Goal: Check status

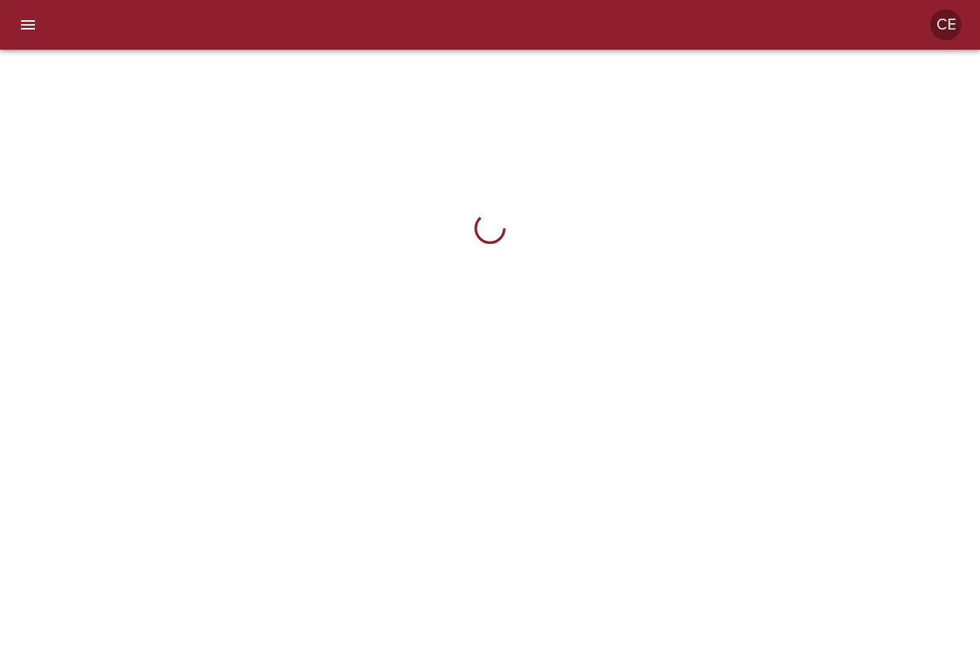
click at [28, 25] on icon "menu" at bounding box center [28, 24] width 14 height 9
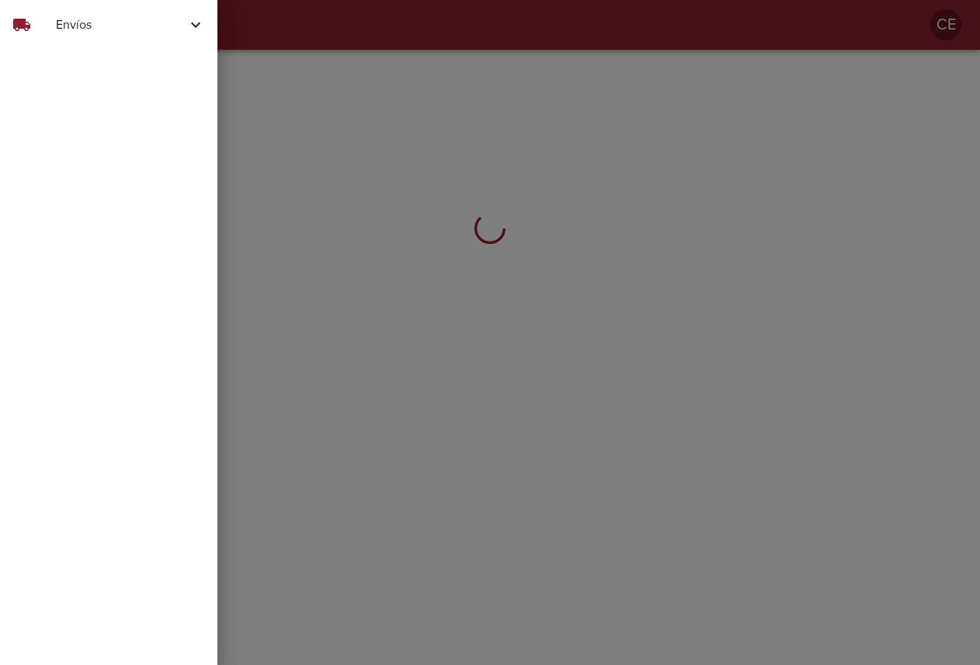
click at [68, 37] on div "local_shipping Envíos" at bounding box center [109, 24] width 218 height 37
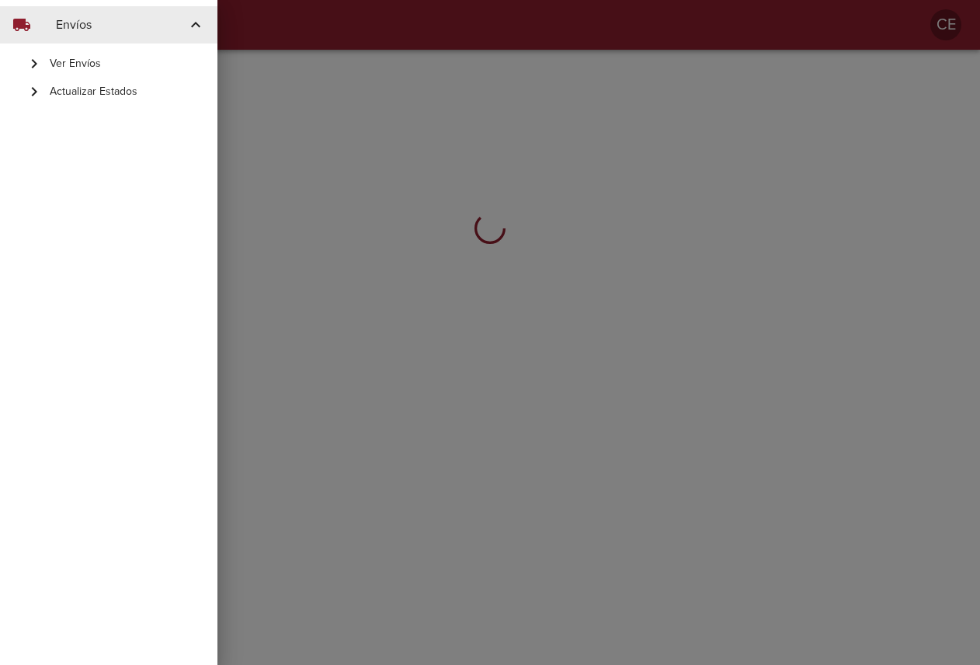
click at [80, 95] on span "Actualizar Estados" at bounding box center [127, 92] width 155 height 16
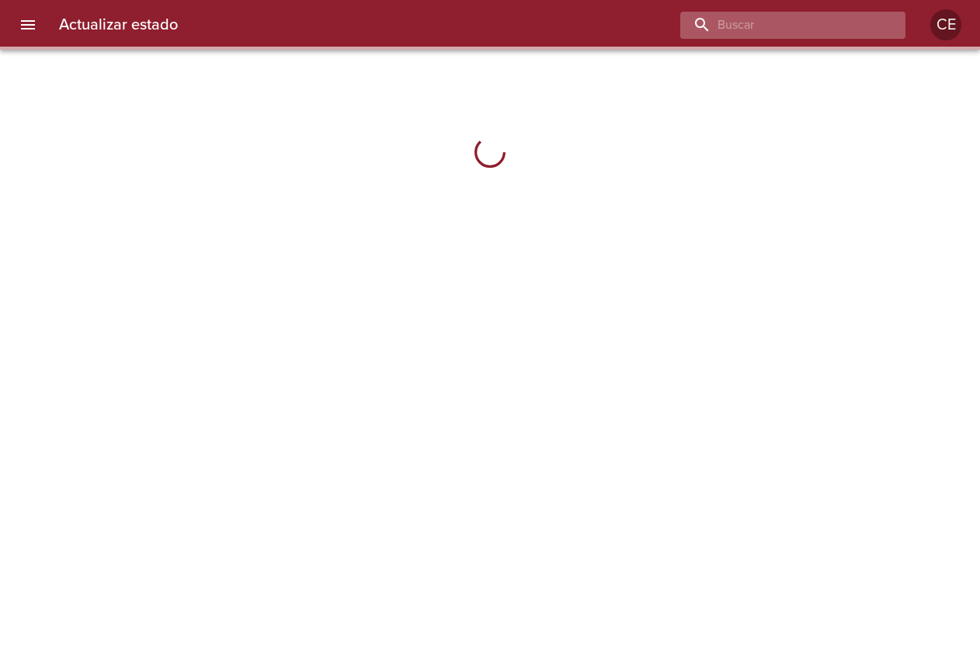
click at [794, 21] on input "buscar" at bounding box center [780, 25] width 199 height 27
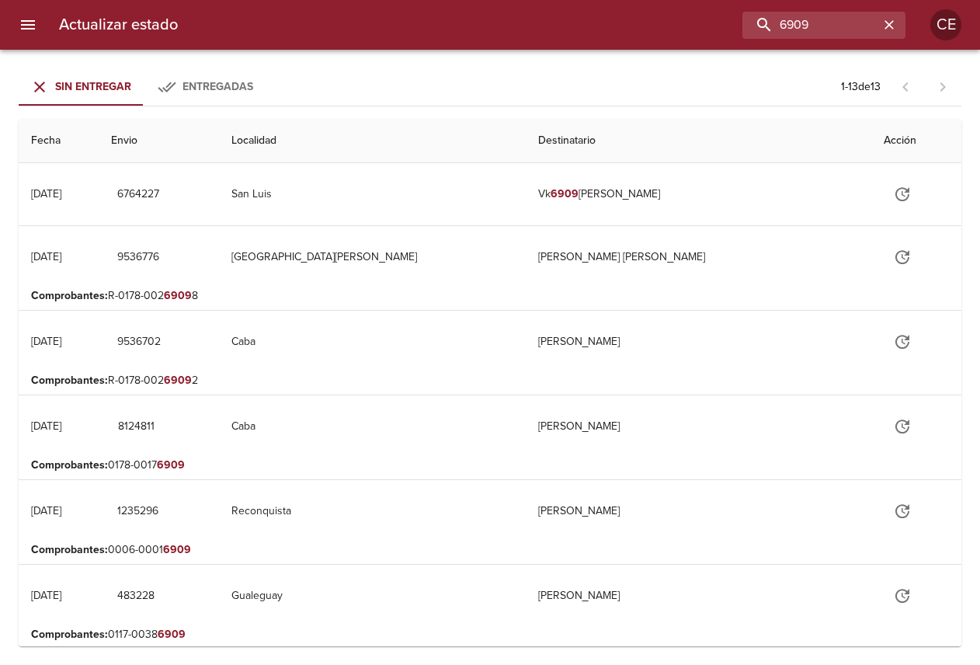
click at [235, 89] on span "Entregadas" at bounding box center [218, 86] width 71 height 13
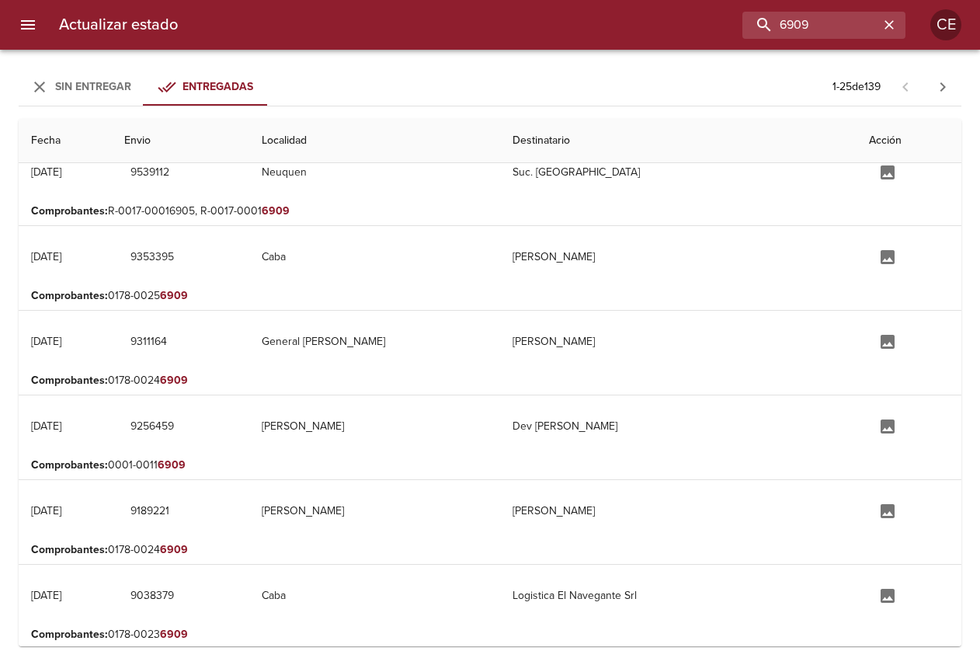
scroll to position [1568, 0]
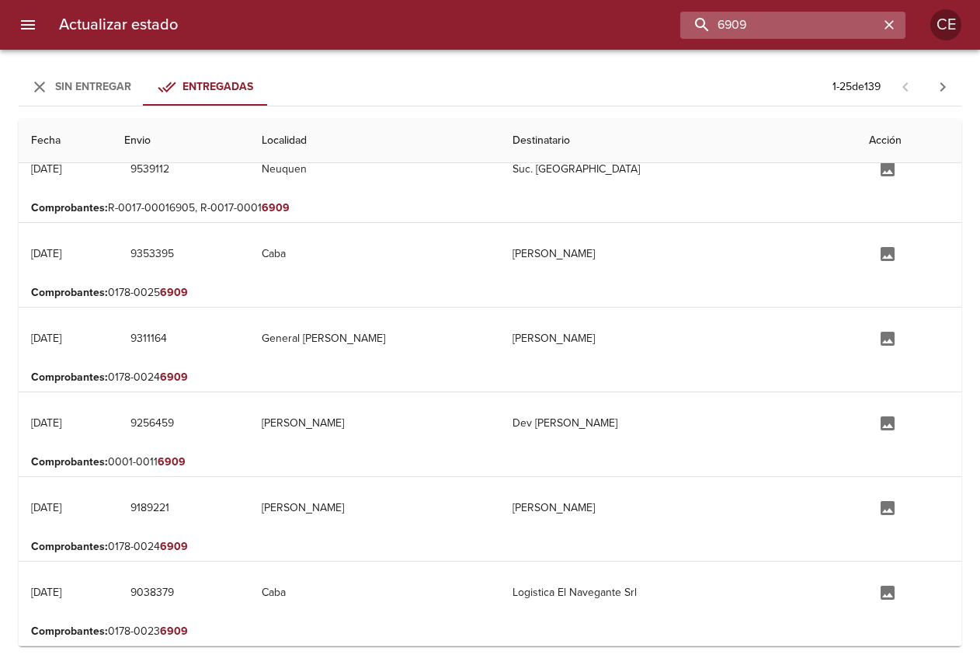
click at [782, 21] on input "6909" at bounding box center [780, 25] width 199 height 27
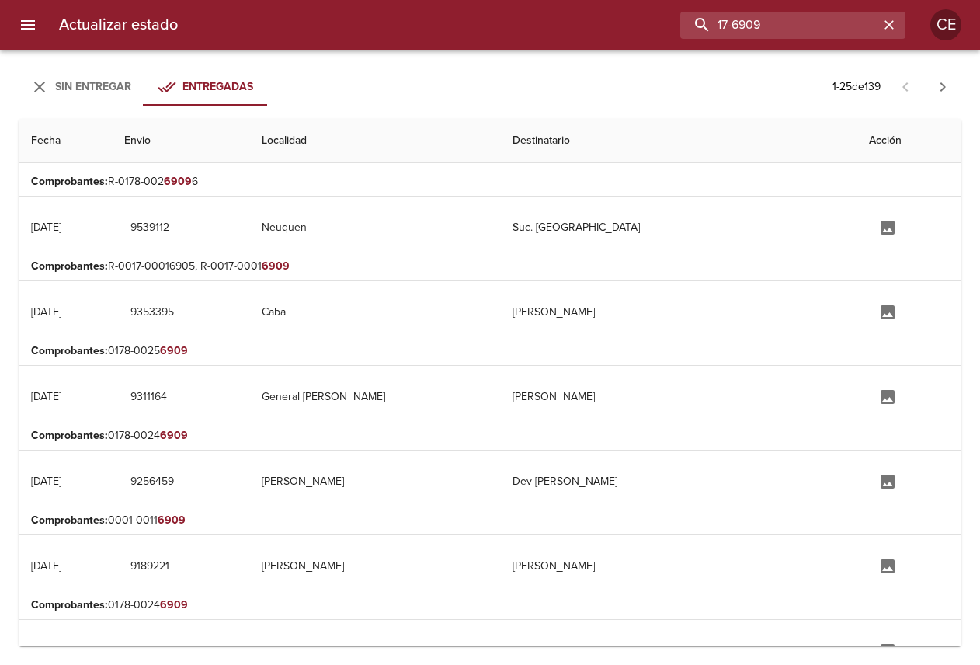
scroll to position [1554, 0]
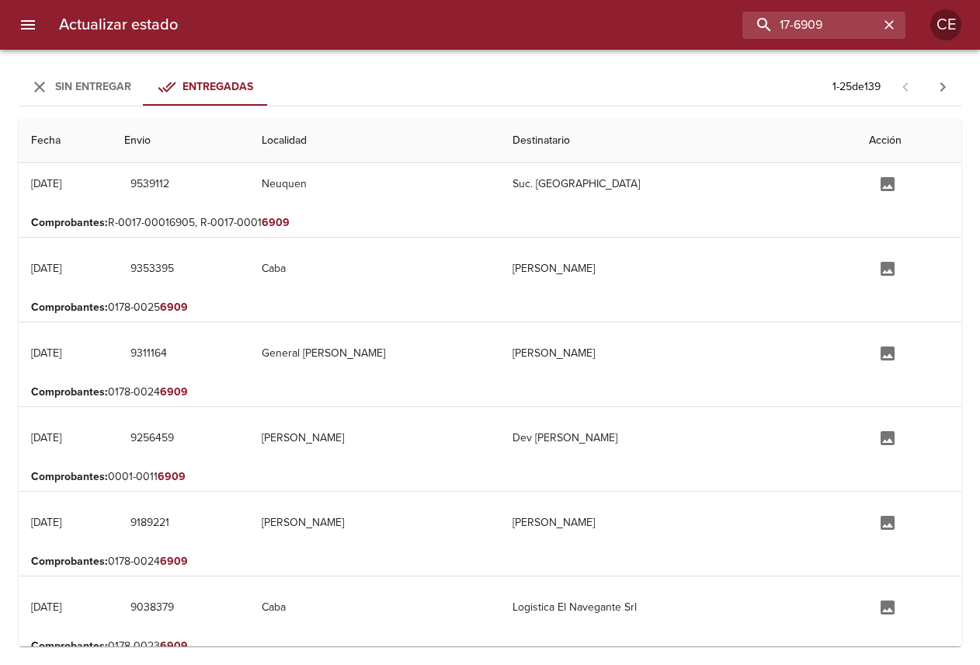
click at [99, 87] on span "Sin Entregar" at bounding box center [93, 86] width 76 height 13
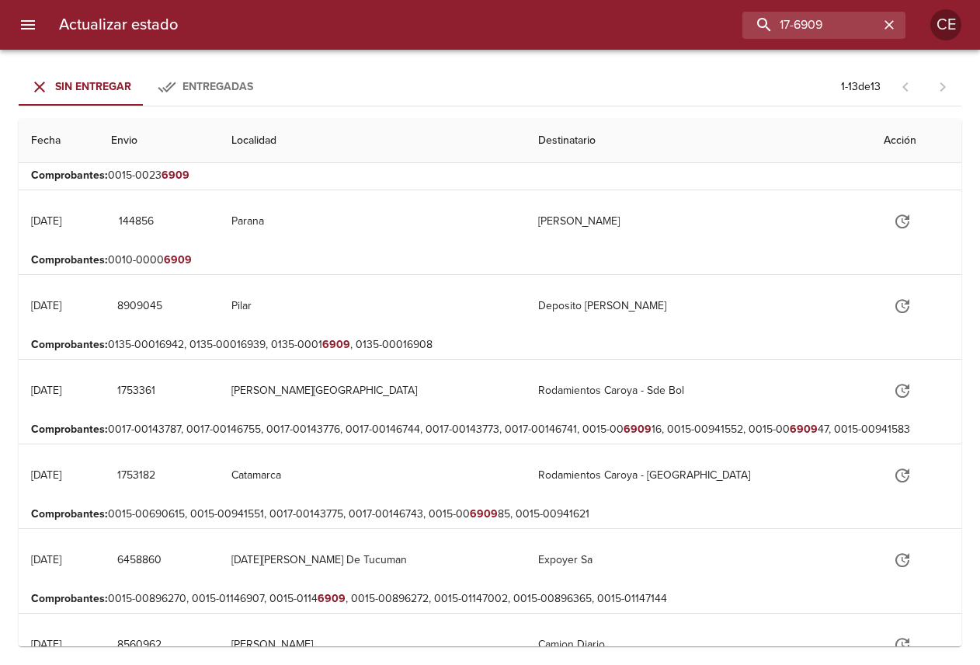
scroll to position [596, 0]
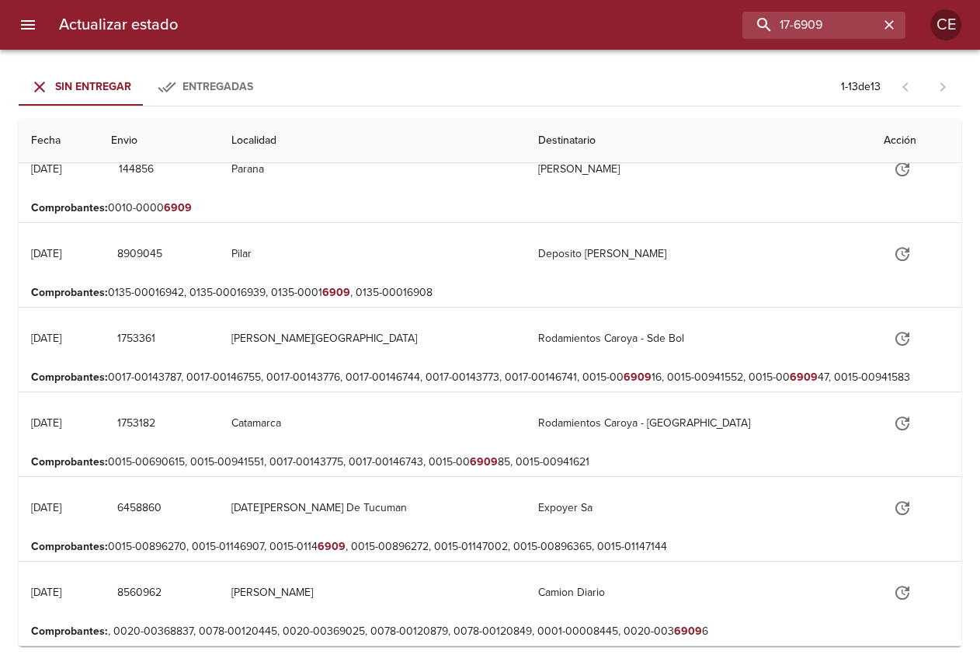
click at [248, 87] on span "Entregadas" at bounding box center [218, 86] width 71 height 13
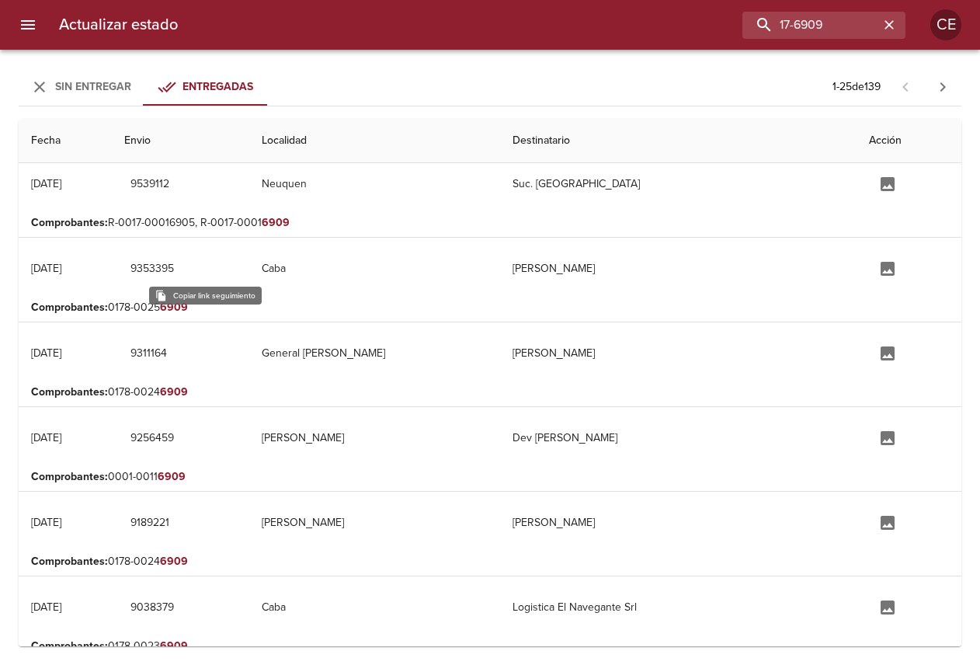
scroll to position [1568, 0]
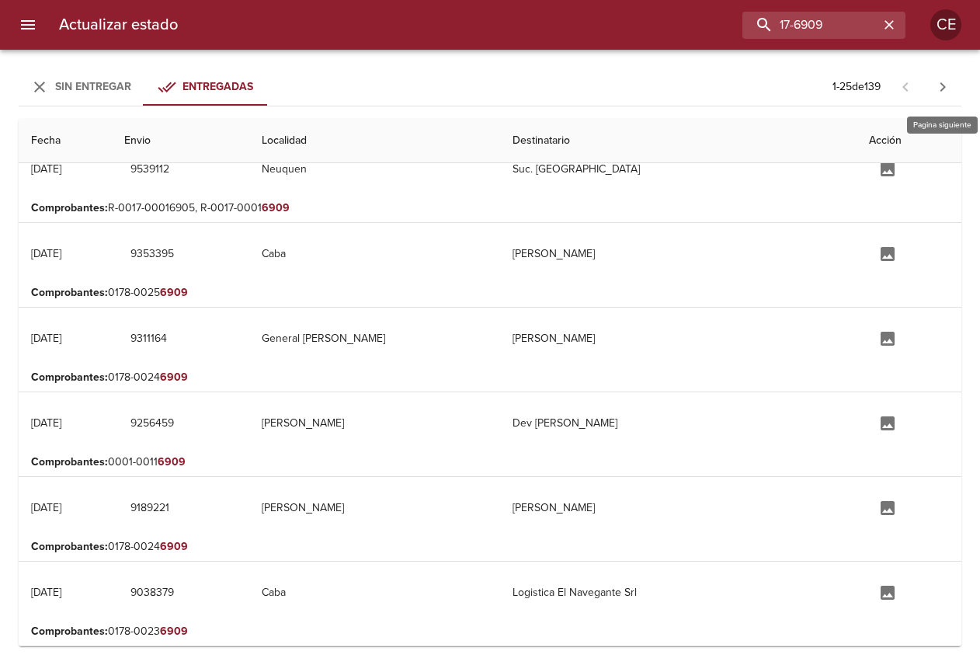
click at [942, 93] on icon "button" at bounding box center [943, 87] width 19 height 19
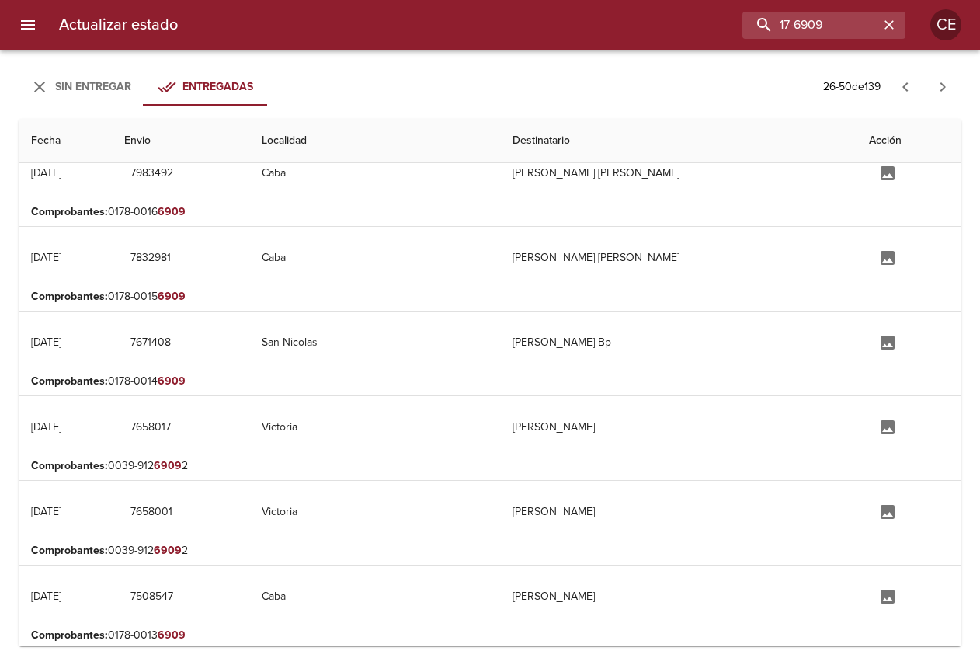
scroll to position [1634, 0]
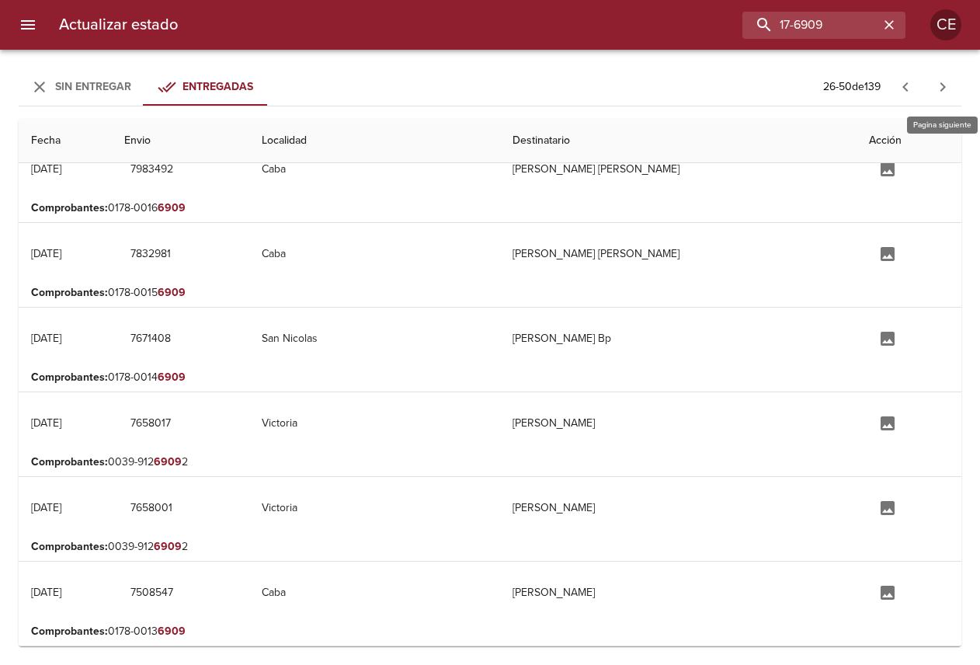
click at [939, 87] on icon "button" at bounding box center [943, 87] width 19 height 19
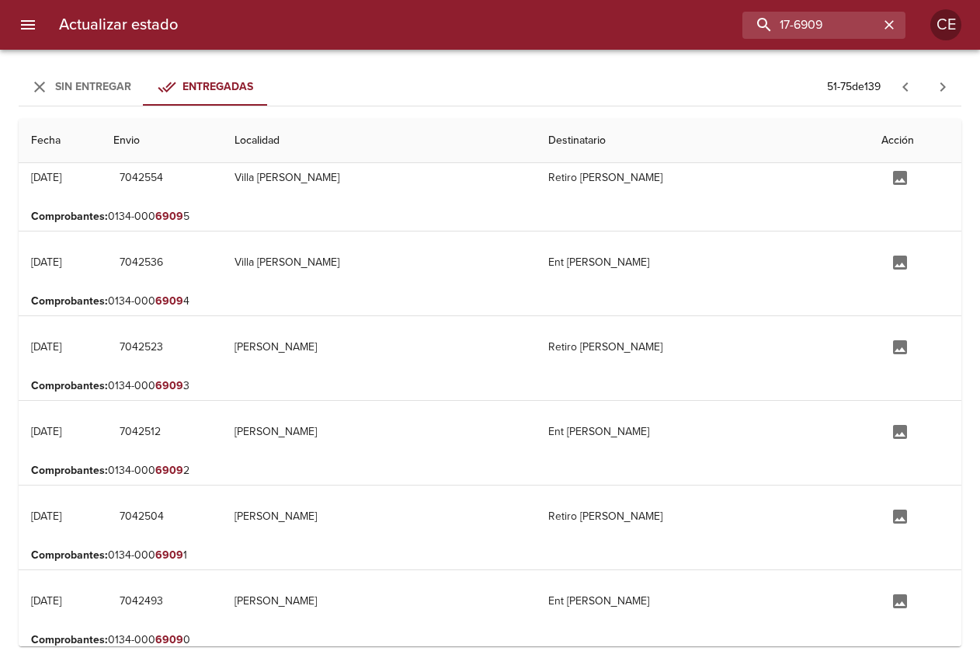
scroll to position [621, 0]
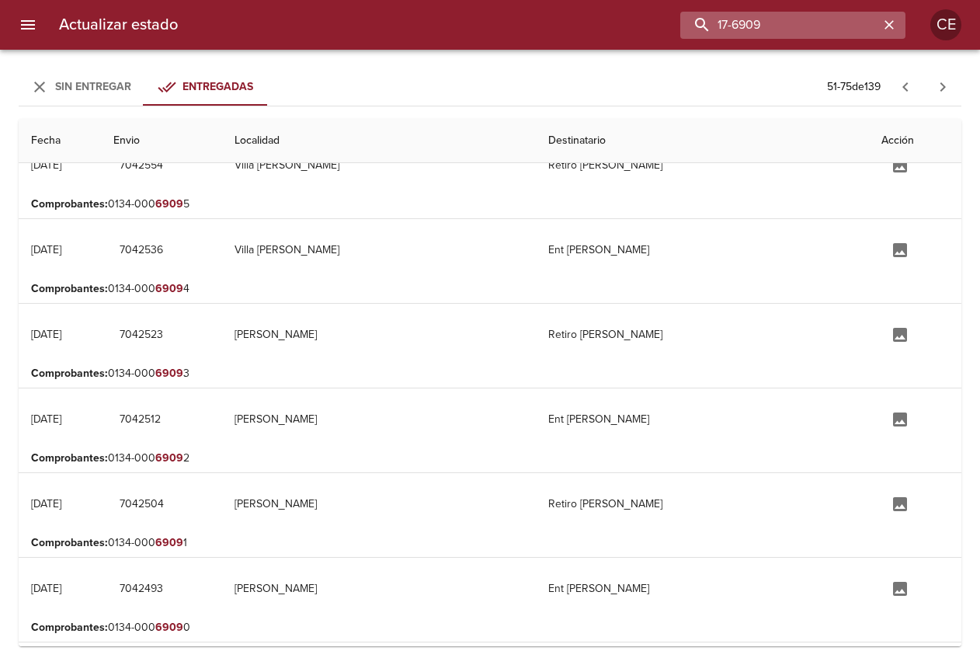
click at [798, 23] on input "17-6909" at bounding box center [780, 25] width 199 height 27
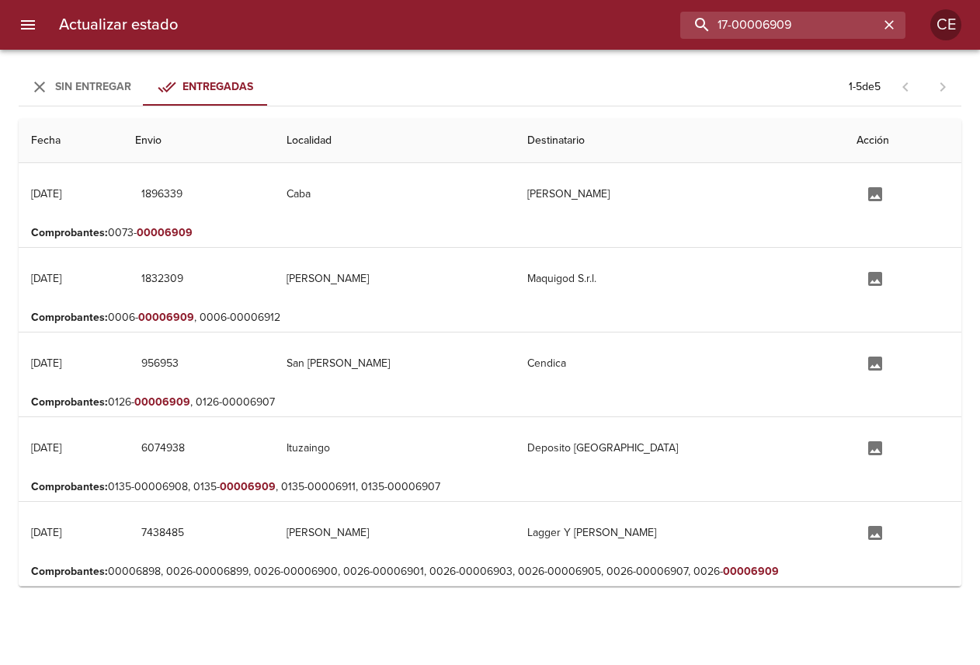
scroll to position [0, 0]
click at [99, 86] on span "Sin Entregar" at bounding box center [93, 86] width 76 height 13
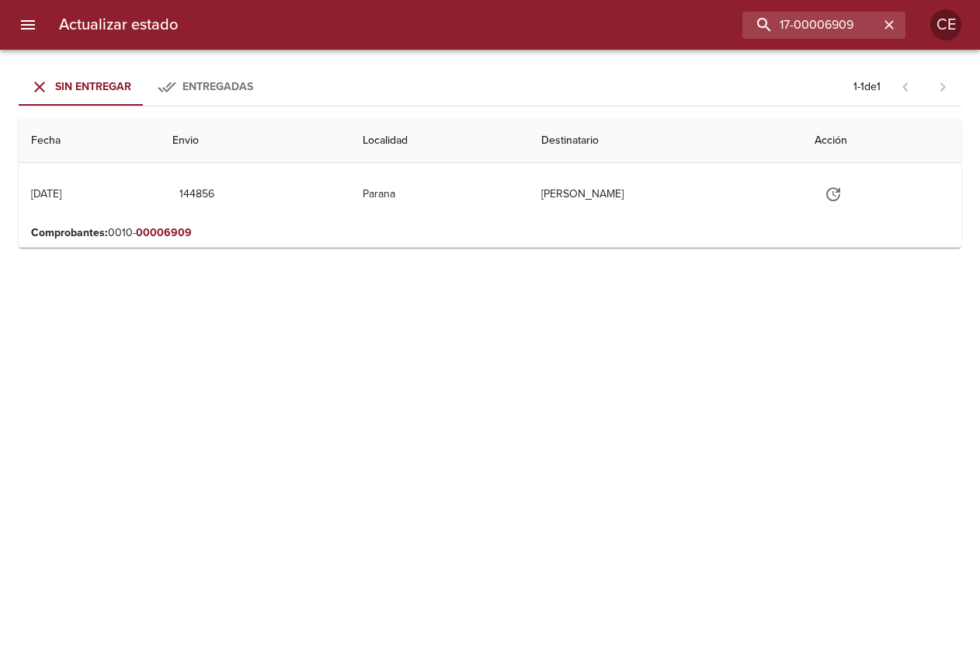
click at [211, 83] on span "Entregadas" at bounding box center [218, 86] width 71 height 13
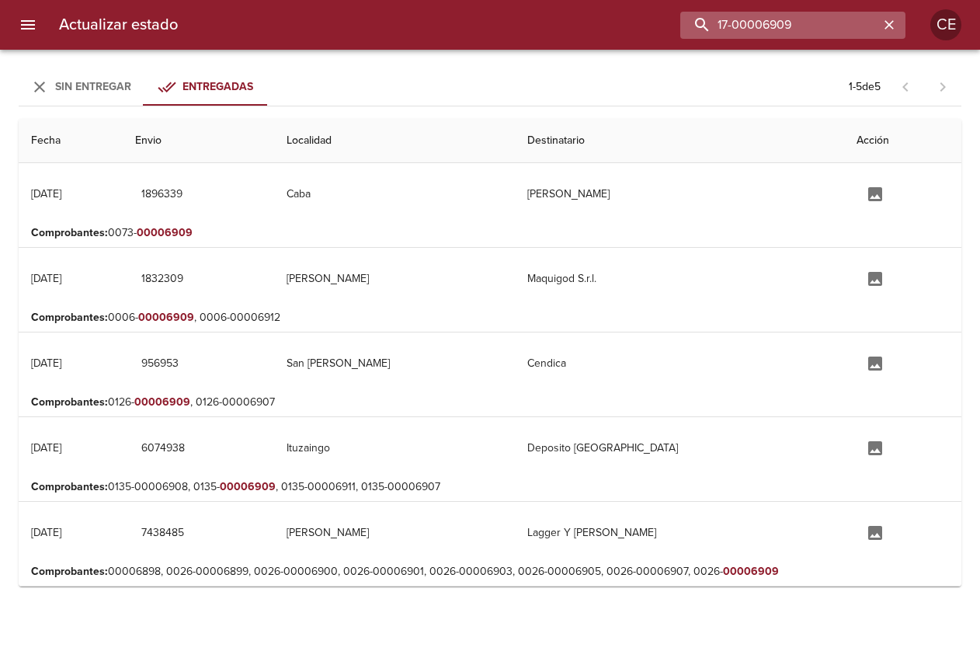
click at [827, 27] on input "17-00006909" at bounding box center [780, 25] width 199 height 27
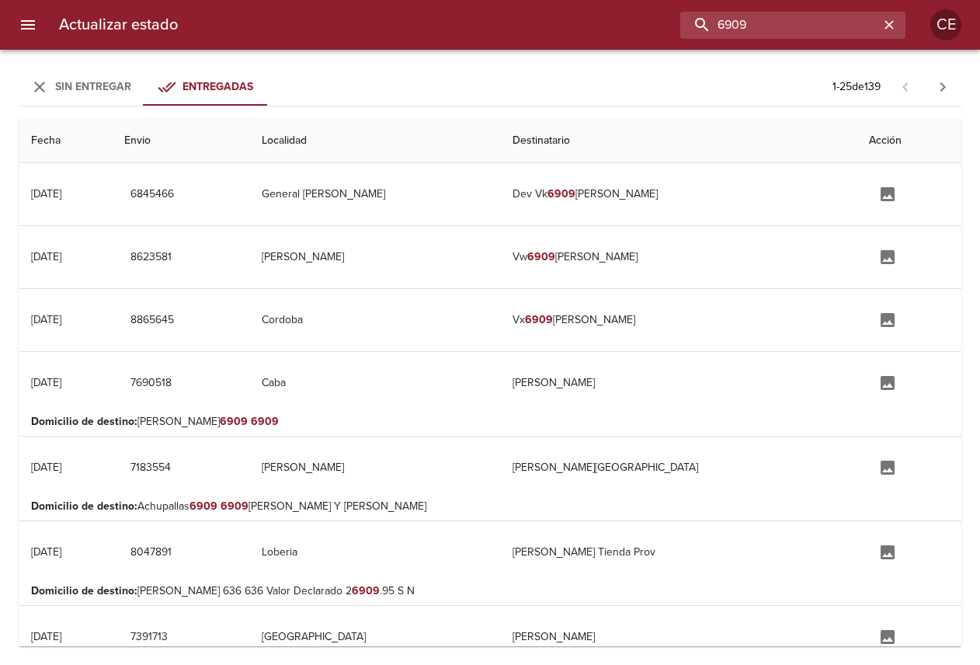
drag, startPoint x: 733, startPoint y: 19, endPoint x: 583, endPoint y: 34, distance: 150.7
click at [663, 16] on div "6909" at bounding box center [547, 25] width 715 height 27
type input "[PERSON_NAME]"
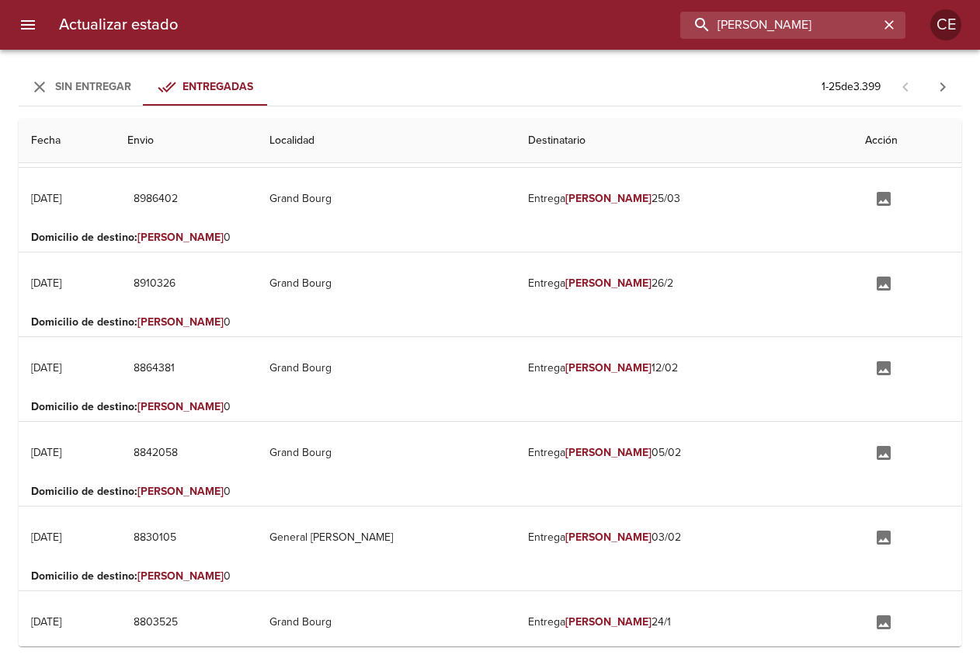
scroll to position [932, 0]
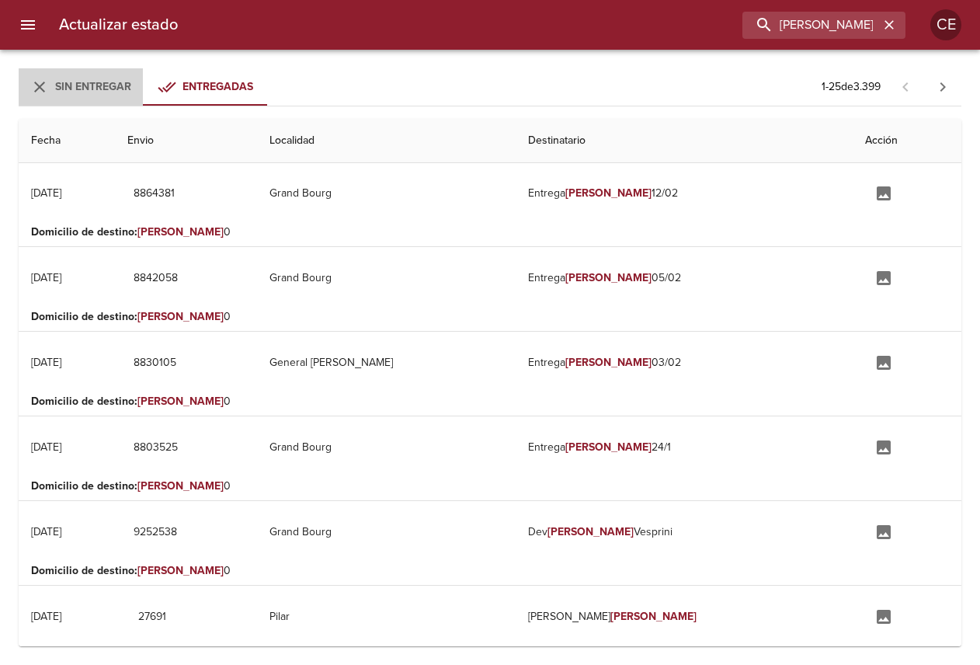
click at [94, 86] on span "Sin Entregar" at bounding box center [93, 86] width 76 height 13
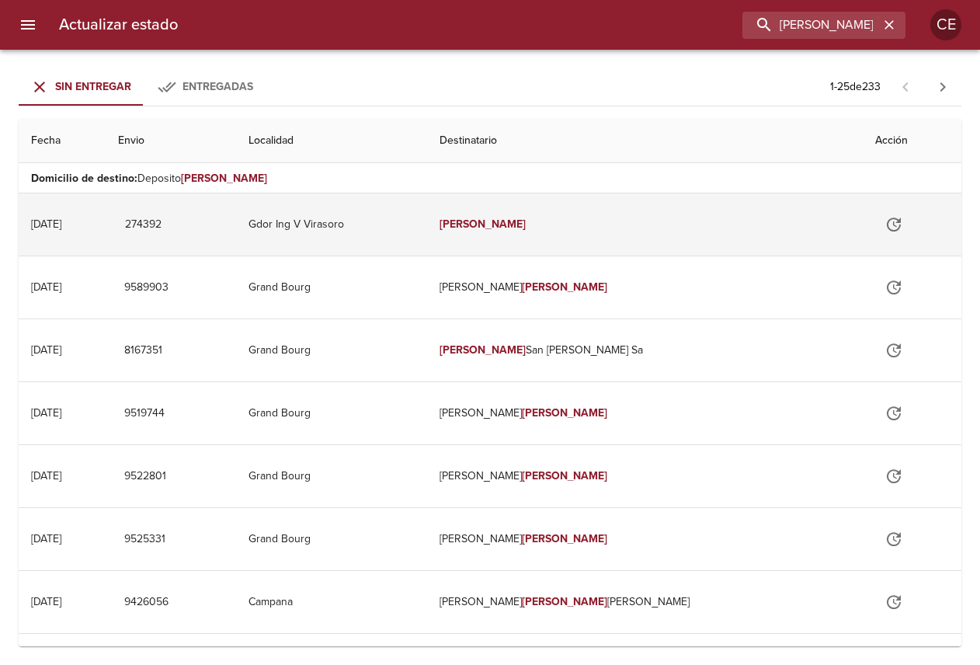
scroll to position [233, 0]
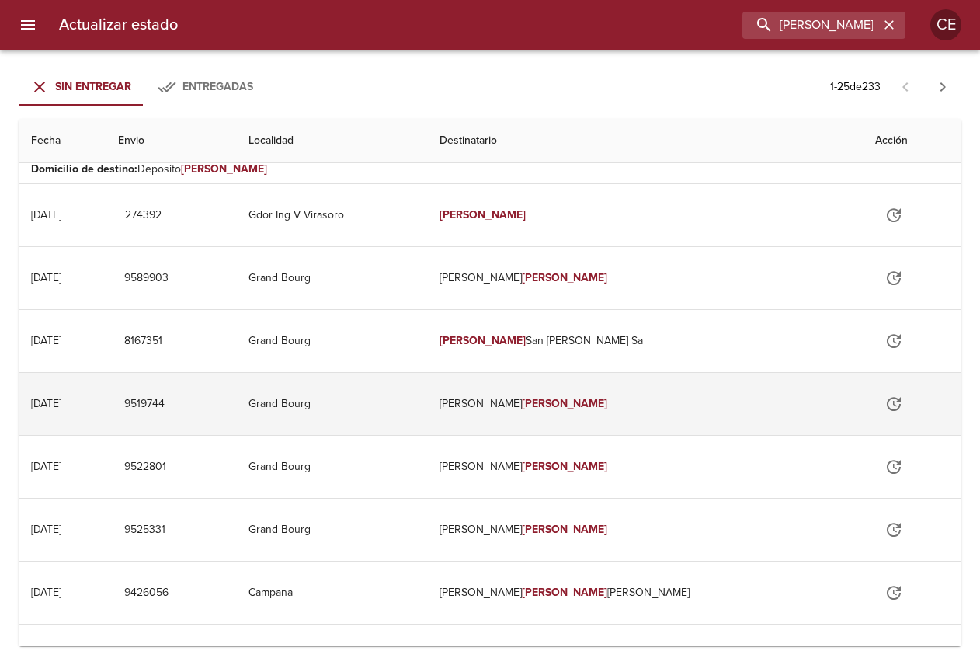
click at [427, 421] on td "Grand Bourg" at bounding box center [331, 404] width 191 height 62
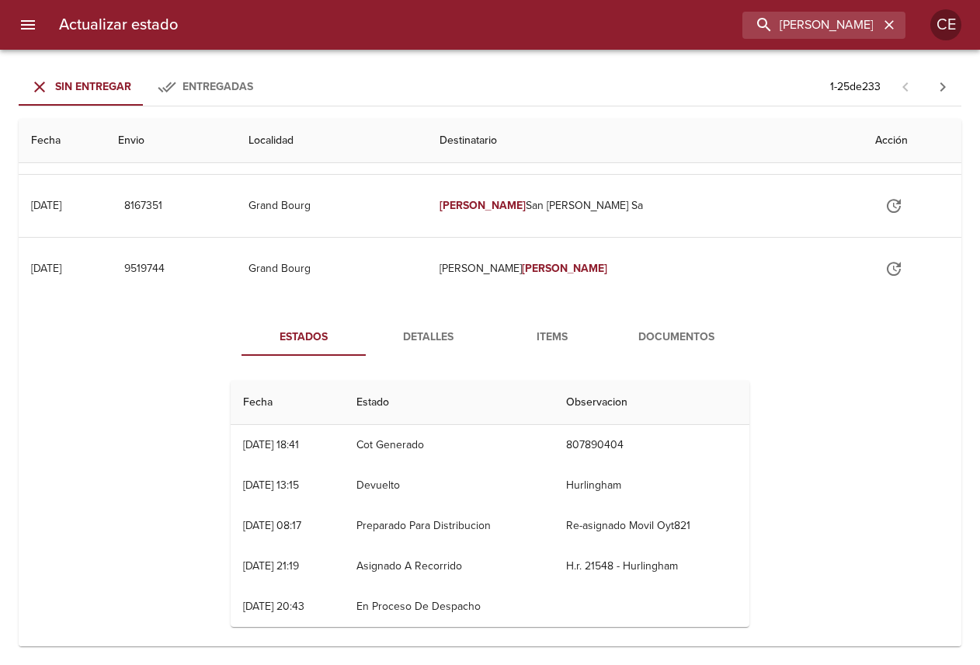
scroll to position [388, 0]
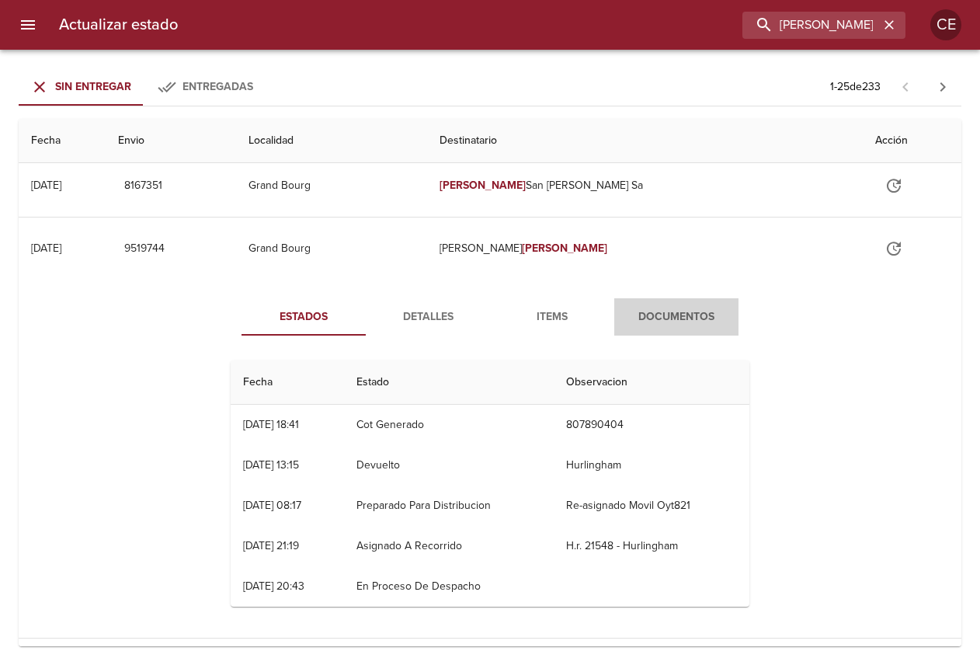
click at [659, 301] on button "Documentos" at bounding box center [676, 316] width 124 height 37
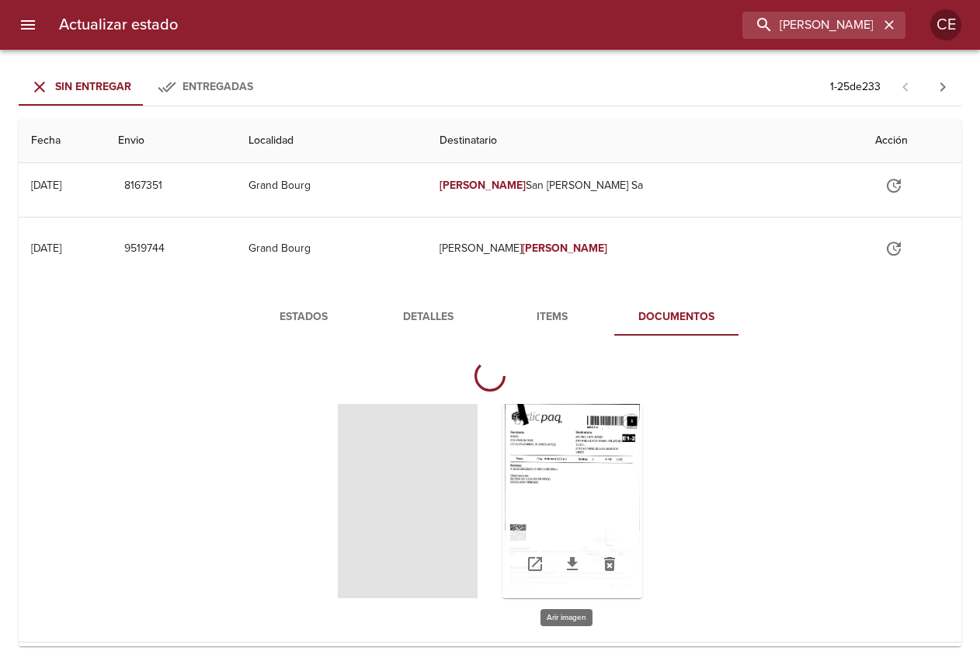
click at [576, 445] on div "Tabla de envíos del cliente" at bounding box center [573, 501] width 140 height 194
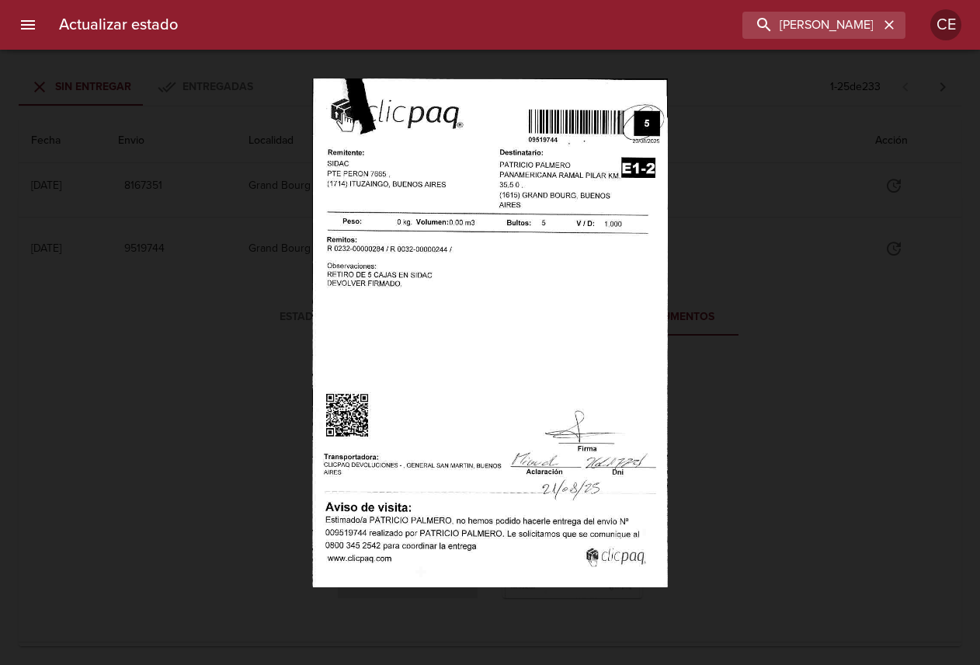
click at [63, 461] on div "Lightbox" at bounding box center [490, 332] width 980 height 665
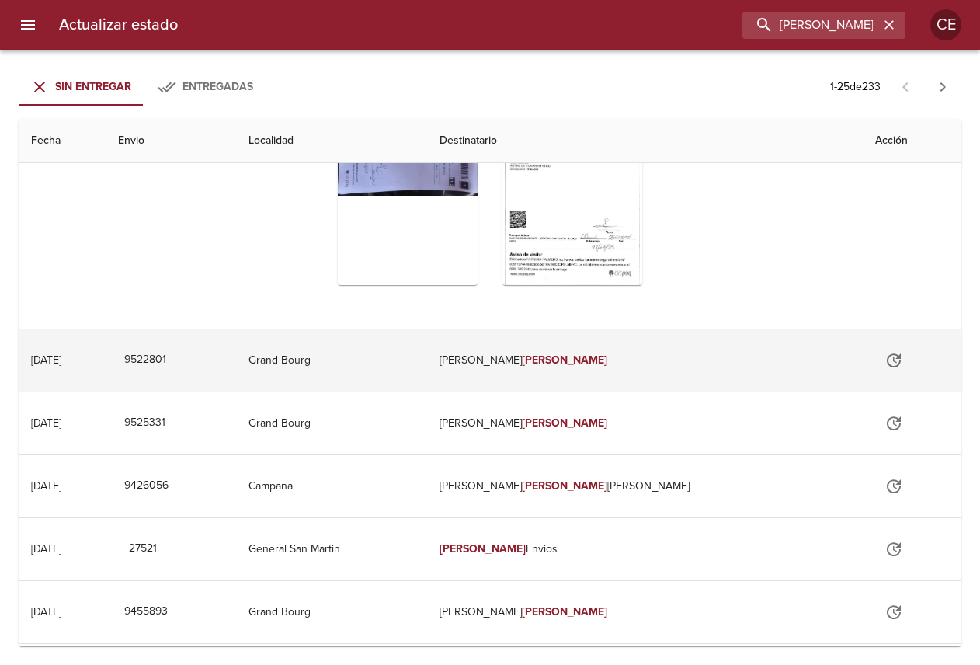
scroll to position [697, 0]
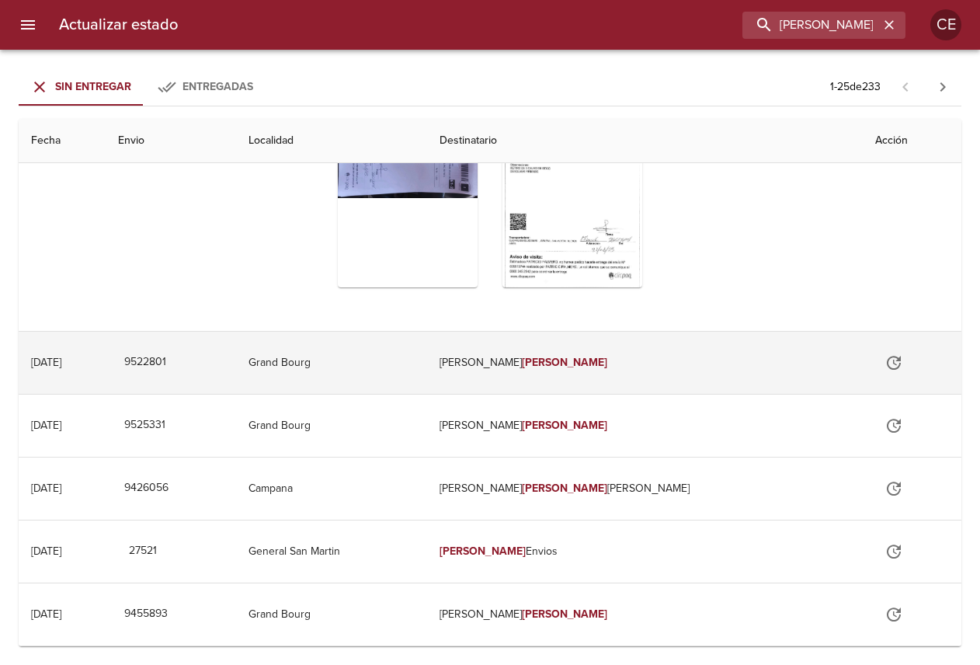
click at [236, 381] on td "9522801" at bounding box center [171, 363] width 131 height 62
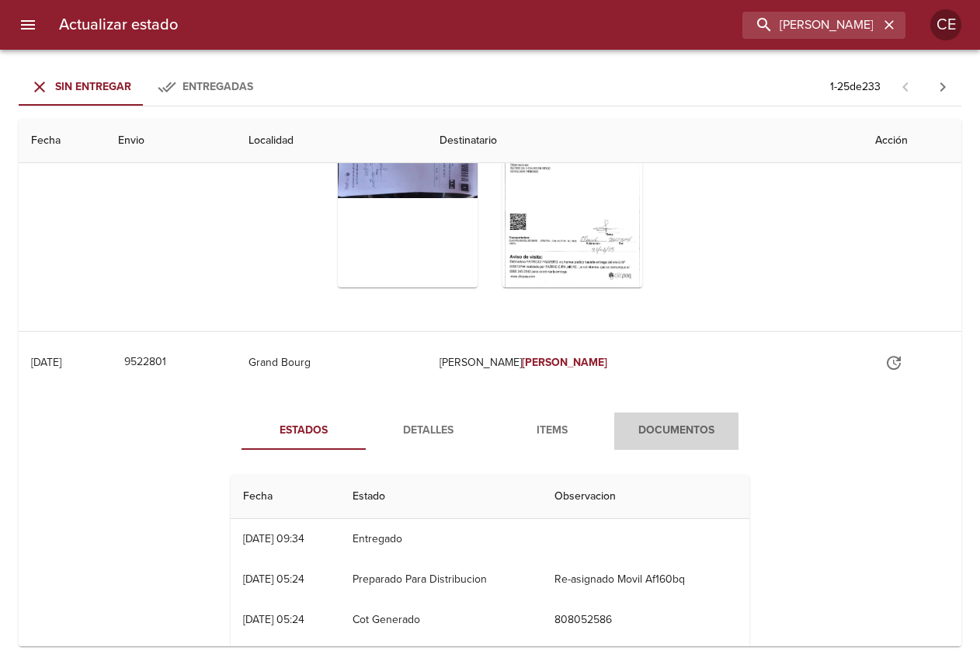
click at [684, 434] on span "Documentos" at bounding box center [677, 430] width 106 height 19
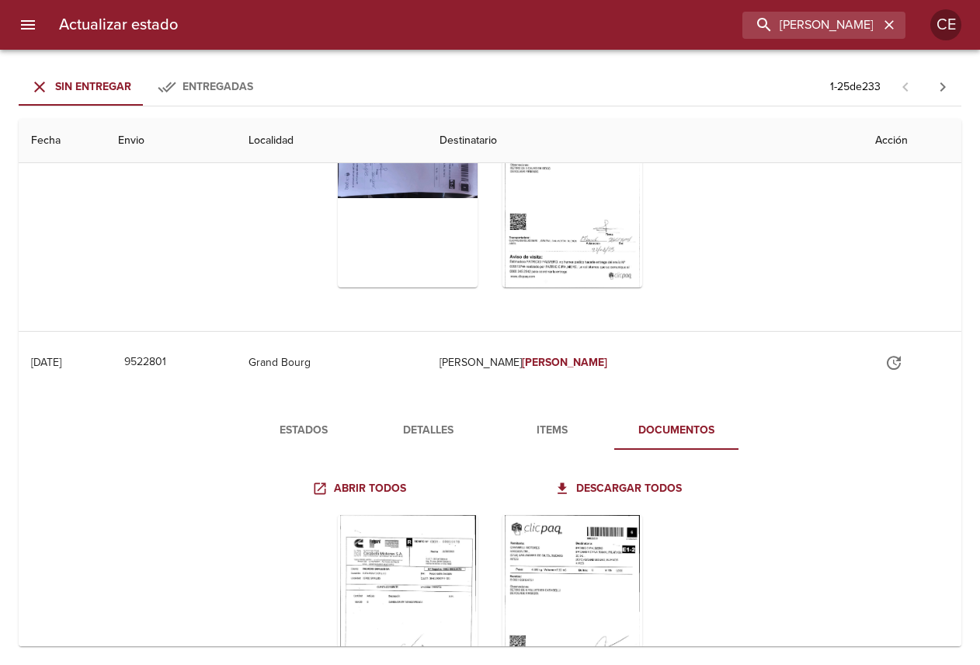
scroll to position [775, 0]
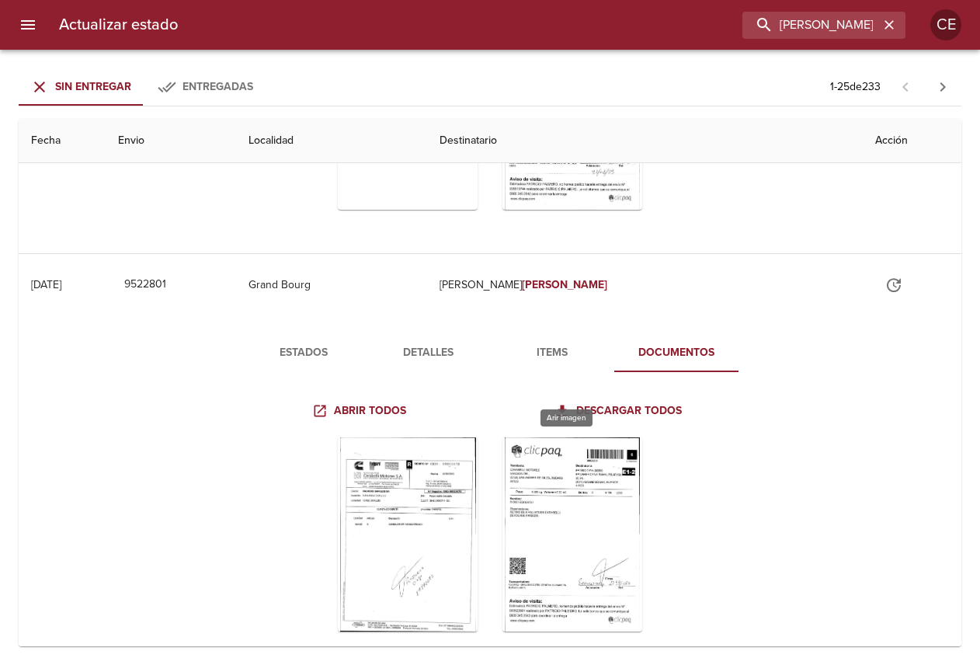
click at [518, 493] on div "Tabla de envíos del cliente" at bounding box center [573, 534] width 140 height 194
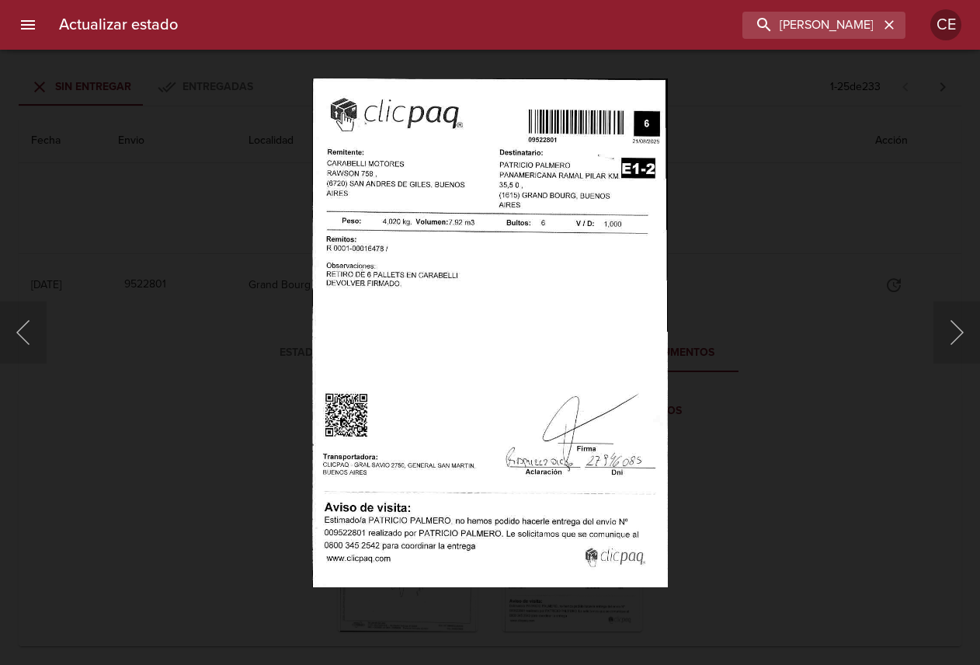
click at [116, 476] on div "Lightbox" at bounding box center [490, 332] width 980 height 665
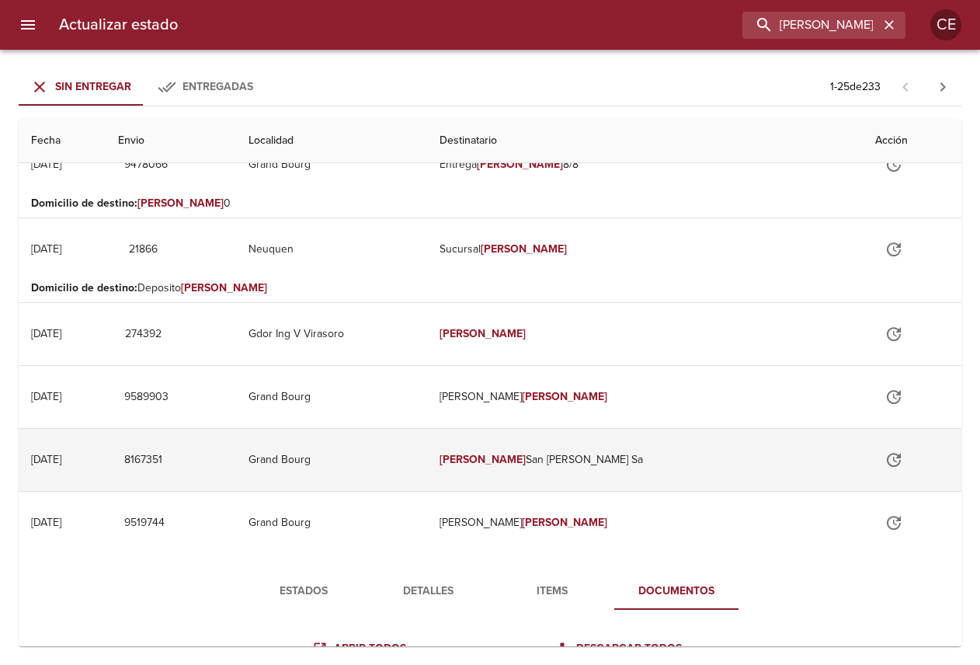
scroll to position [0, 0]
